Goal: Information Seeking & Learning: Learn about a topic

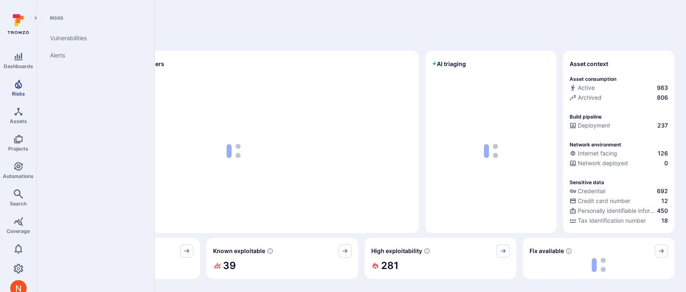
click at [17, 93] on span "Risks" at bounding box center [18, 94] width 13 height 6
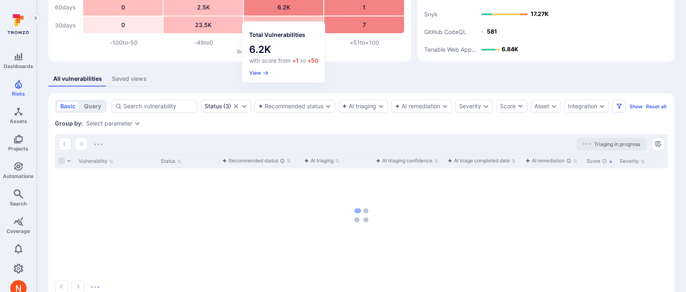
scroll to position [98, 0]
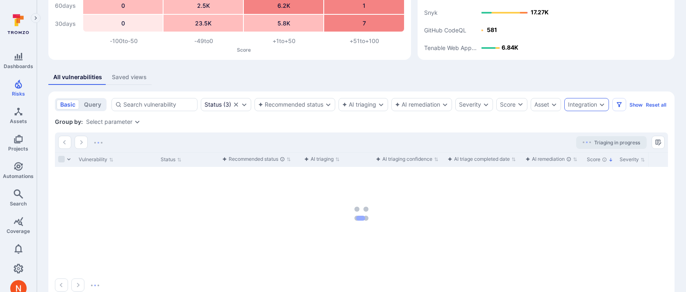
click at [585, 103] on div "Integration" at bounding box center [582, 104] width 29 height 7
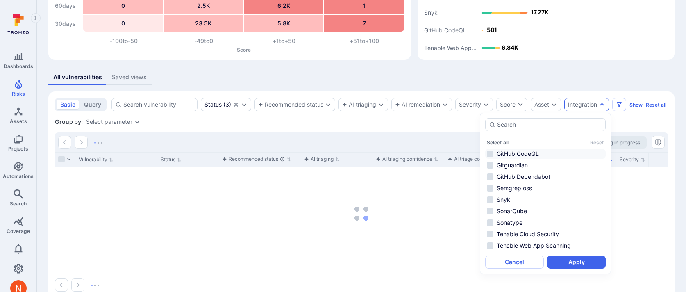
click at [538, 153] on li "GitHub CodeQL" at bounding box center [546, 154] width 121 height 10
click at [532, 176] on li "GitHub Dependabot" at bounding box center [546, 177] width 121 height 10
click at [556, 263] on button "Apply" at bounding box center [576, 261] width 59 height 13
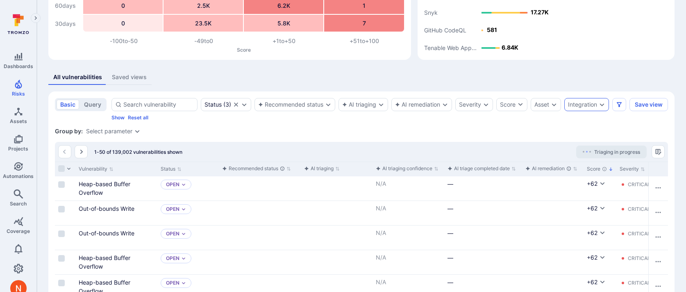
click at [575, 109] on div "Integration" at bounding box center [587, 104] width 45 height 13
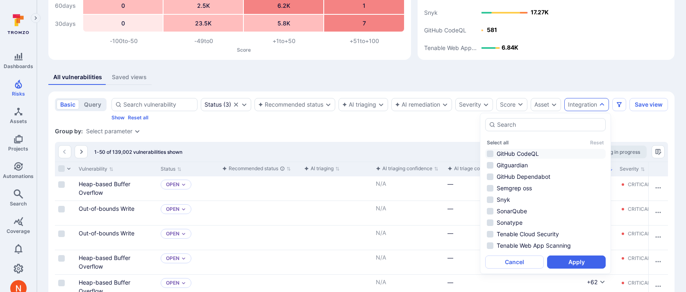
click at [545, 152] on li "GitHub CodeQL" at bounding box center [546, 154] width 121 height 10
click at [544, 175] on li "GitHub Dependabot" at bounding box center [546, 177] width 121 height 10
click at [558, 258] on button "Apply" at bounding box center [576, 261] width 59 height 13
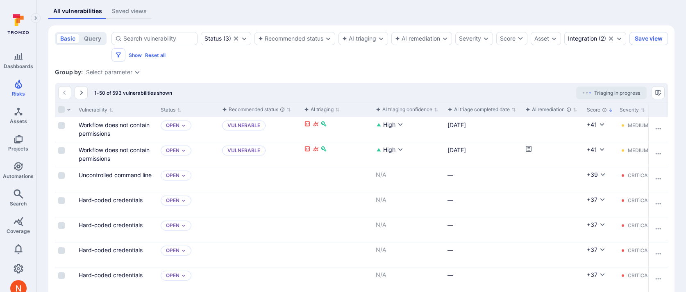
scroll to position [152, 0]
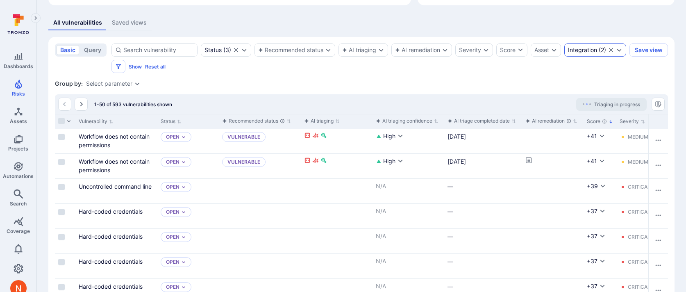
click at [565, 57] on div "Integration ( 2 )" at bounding box center [596, 49] width 62 height 13
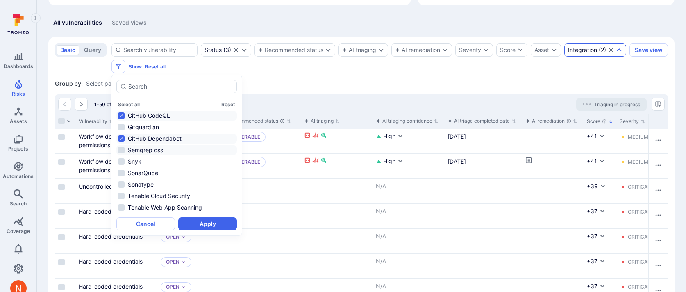
click at [162, 150] on li "Semgrep oss" at bounding box center [176, 150] width 121 height 10
click at [201, 224] on button "Apply" at bounding box center [207, 223] width 59 height 13
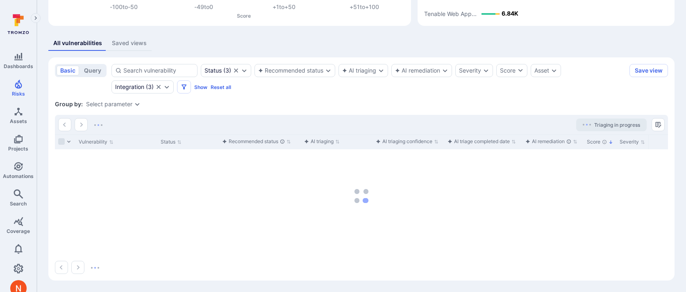
scroll to position [132, 0]
click at [128, 88] on div "Integration" at bounding box center [129, 87] width 29 height 7
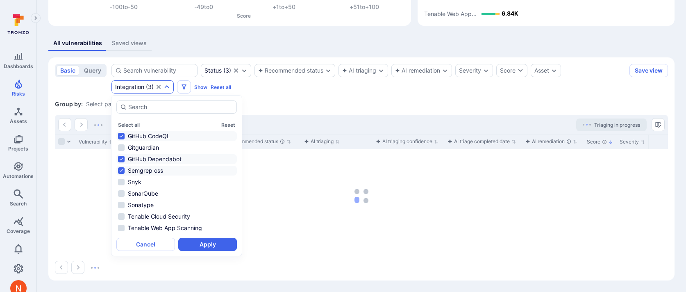
click at [305, 96] on section "basic query Status ( 3 ) Recommended status AI triaging AI remediation Severity…" at bounding box center [361, 168] width 627 height 223
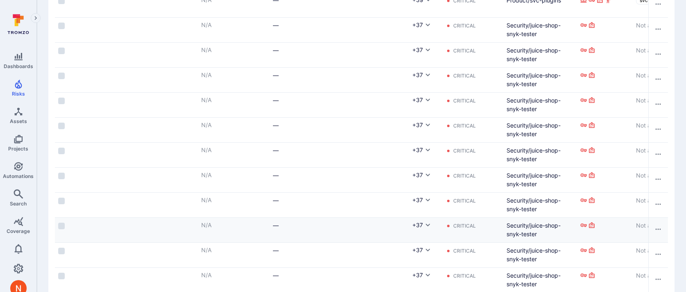
scroll to position [0, 0]
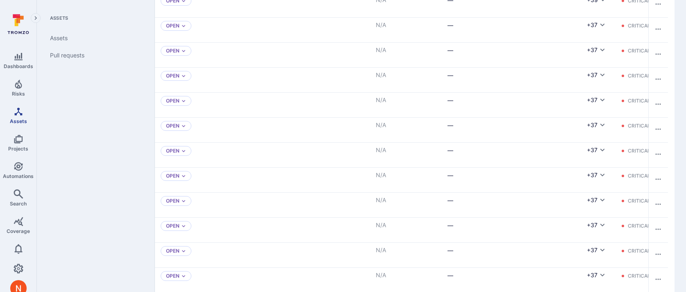
click at [14, 116] on link "Assets" at bounding box center [18, 115] width 36 height 24
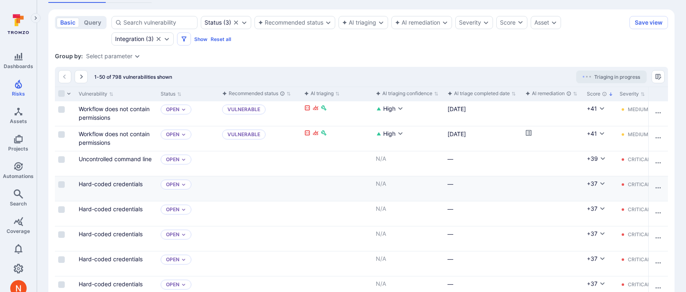
scroll to position [178, 0]
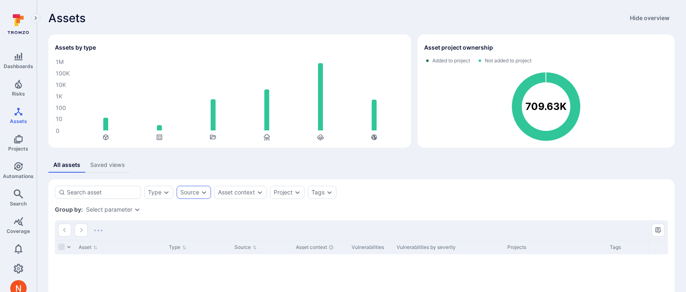
scroll to position [40, 0]
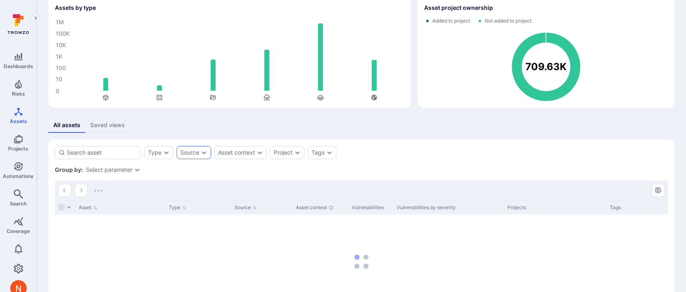
click at [184, 152] on div "Source" at bounding box center [189, 152] width 19 height 7
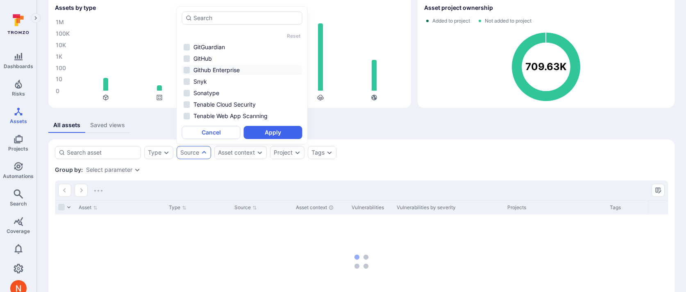
click at [212, 70] on li "Github Enterprise" at bounding box center [242, 70] width 121 height 10
click at [262, 134] on button "Apply" at bounding box center [273, 132] width 59 height 13
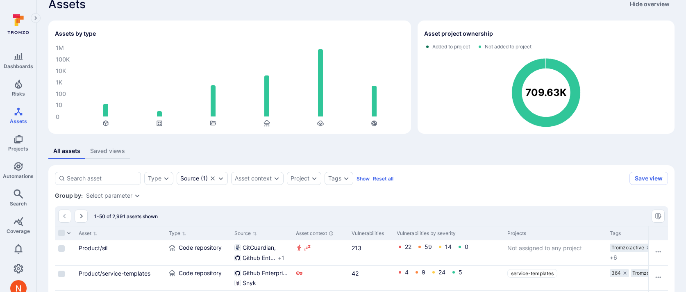
scroll to position [17, 0]
